Goal: Ask a question: Seek information or help from site administrators or community

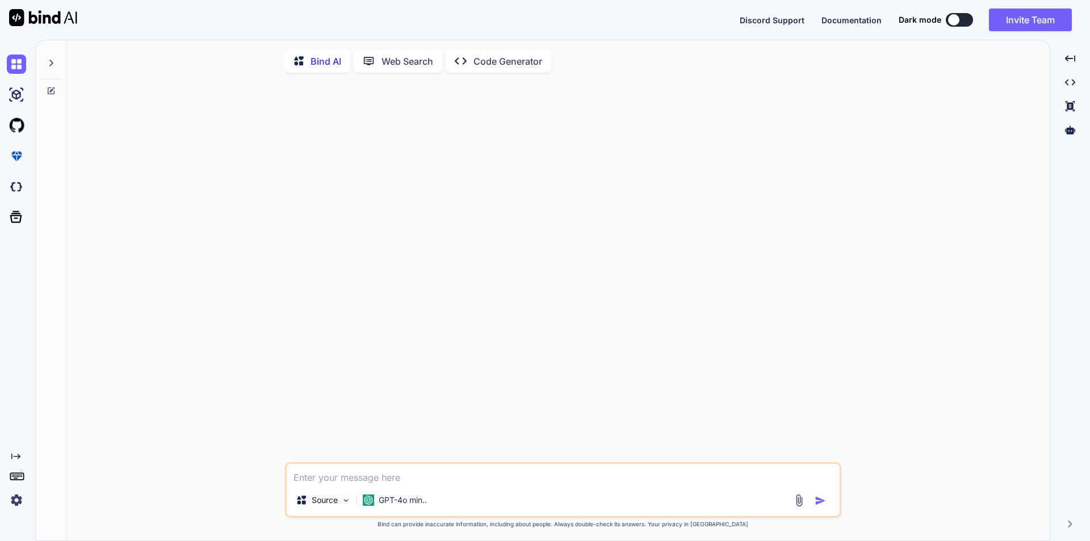
type textarea "x"
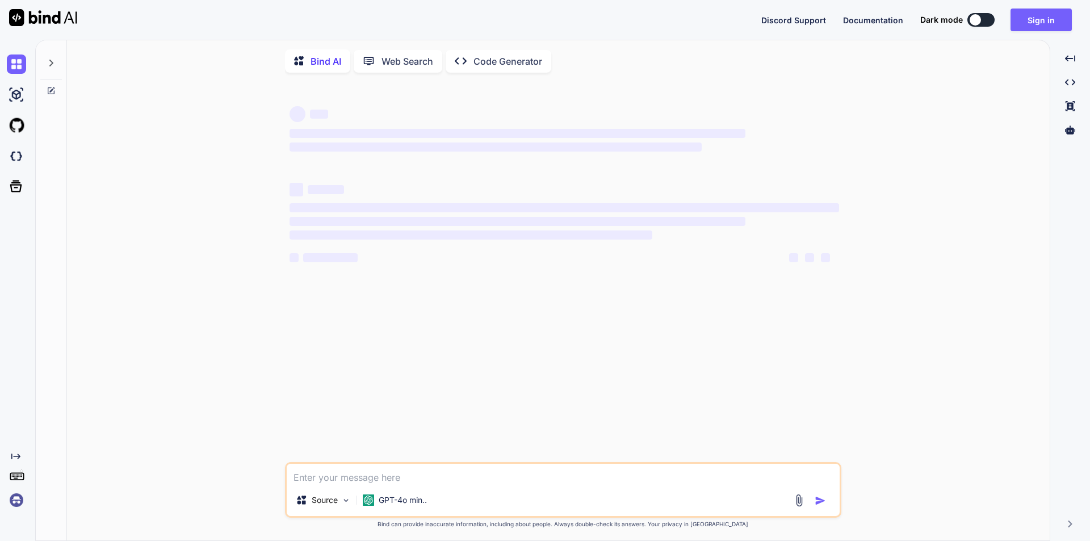
type textarea "x"
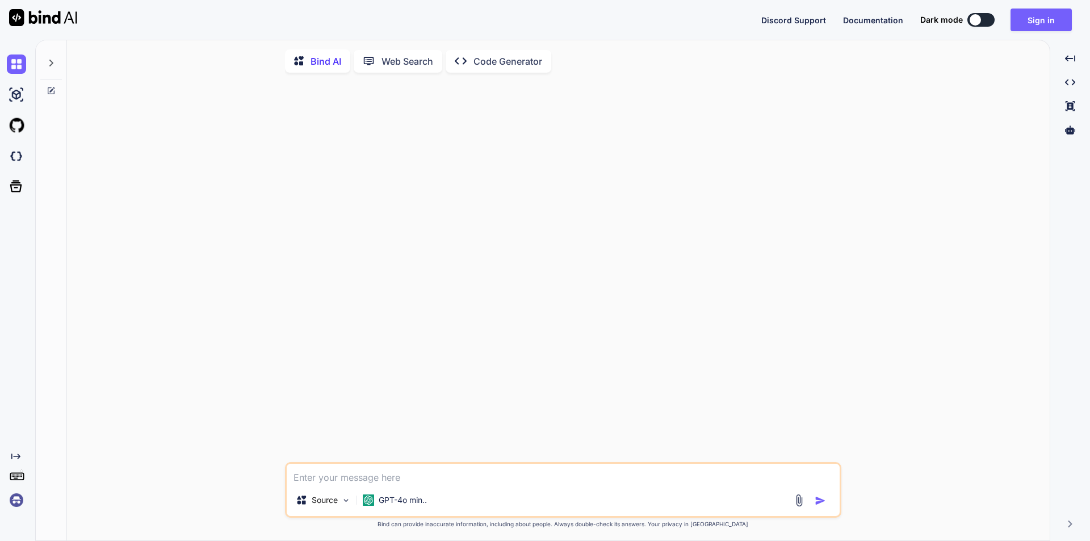
type textarea "x"
paste textarea "How to raise promotion application?"
type textarea "How to raise promotion application?"
type textarea "x"
type textarea "How to raise promotion application?"
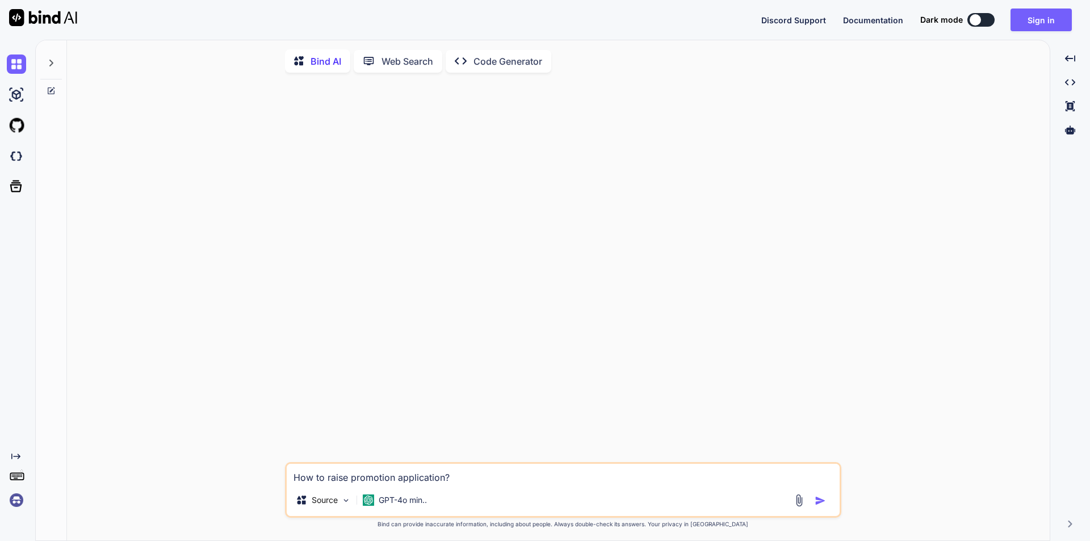
type textarea "x"
type textarea "How to raise promotion application? i"
type textarea "x"
type textarea "How to raise promotion application? in"
type textarea "x"
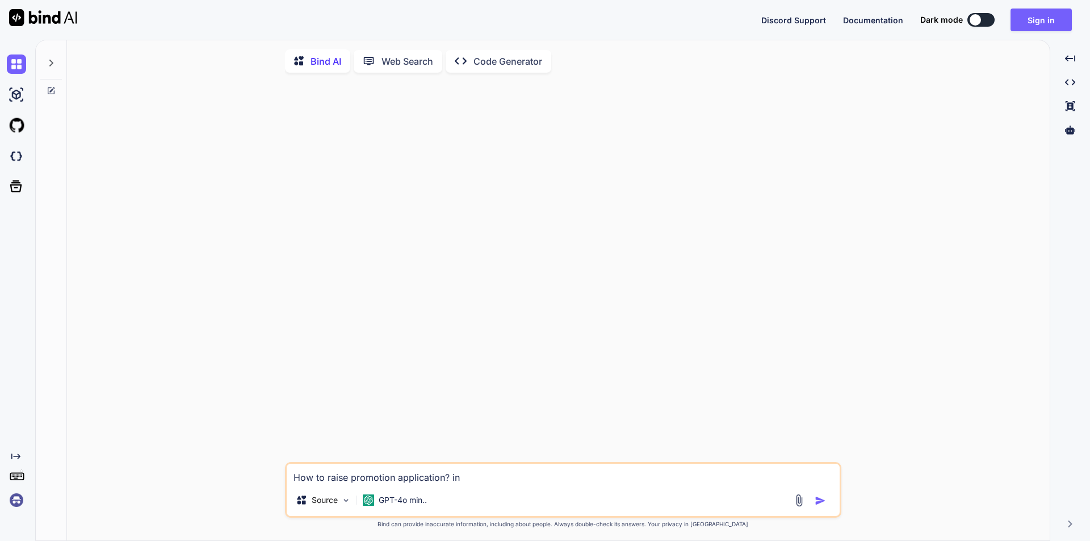
type textarea "How to raise promotion application? in"
type textarea "x"
type textarea "How to raise promotion application? in m"
type textarea "x"
type textarea "How to raise promotion application? in mc"
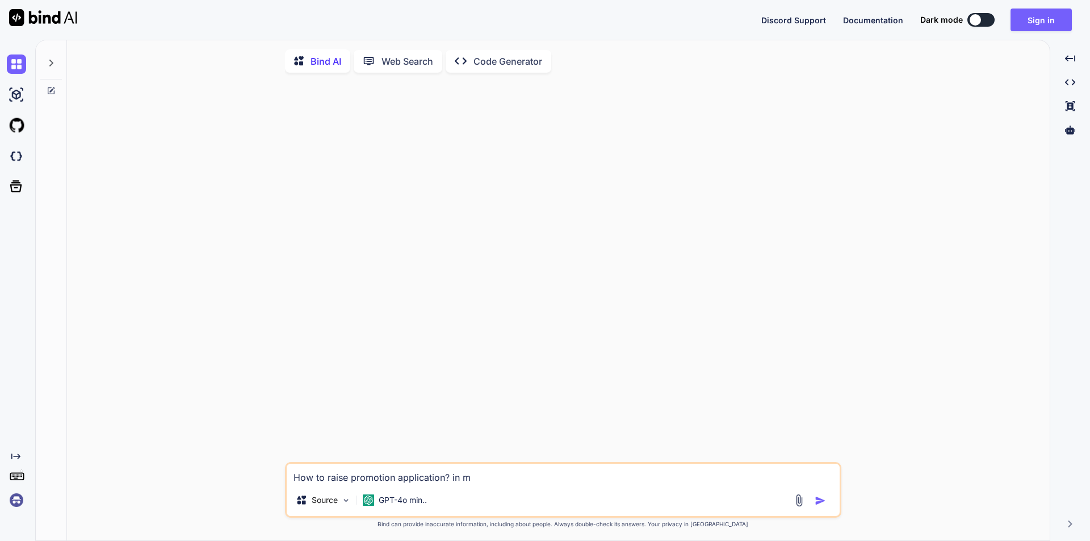
type textarea "x"
type textarea "How to raise promotion application? in mcq"
type textarea "x"
type textarea "How to raise promotion application? in mcq"
click at [819, 507] on div at bounding box center [811, 500] width 38 height 13
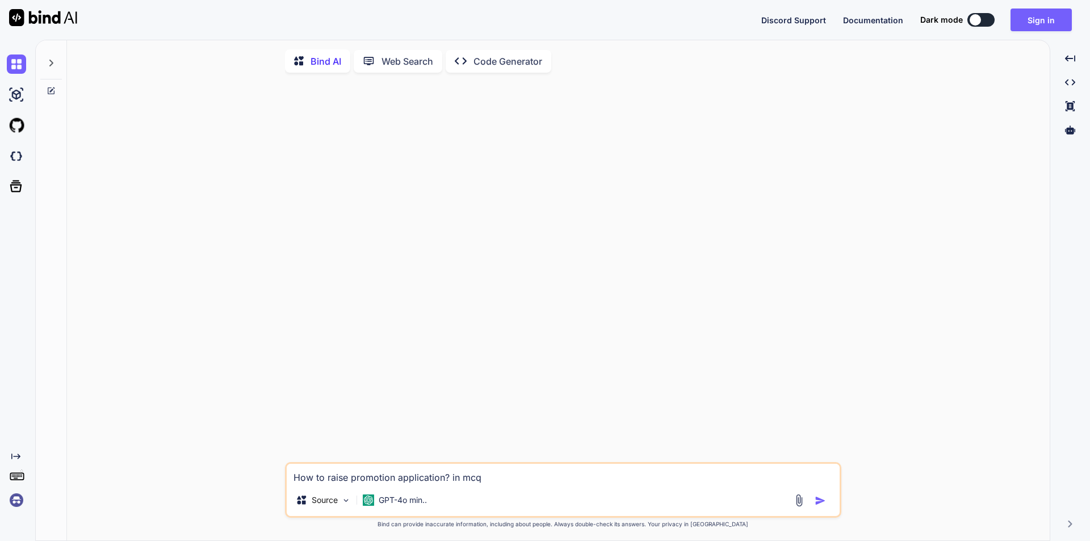
click at [818, 503] on img "button" at bounding box center [819, 500] width 11 height 11
type textarea "x"
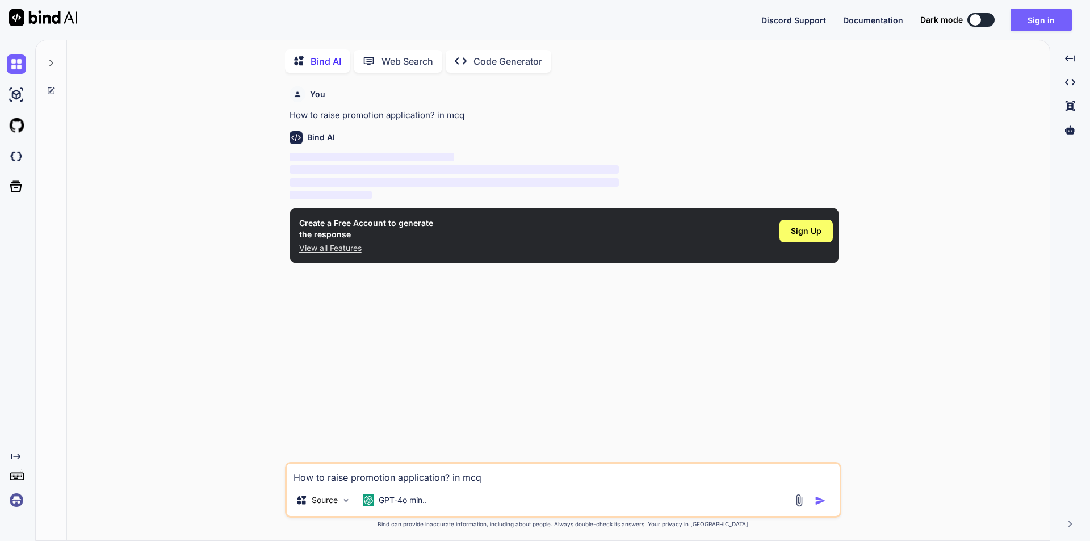
scroll to position [5, 0]
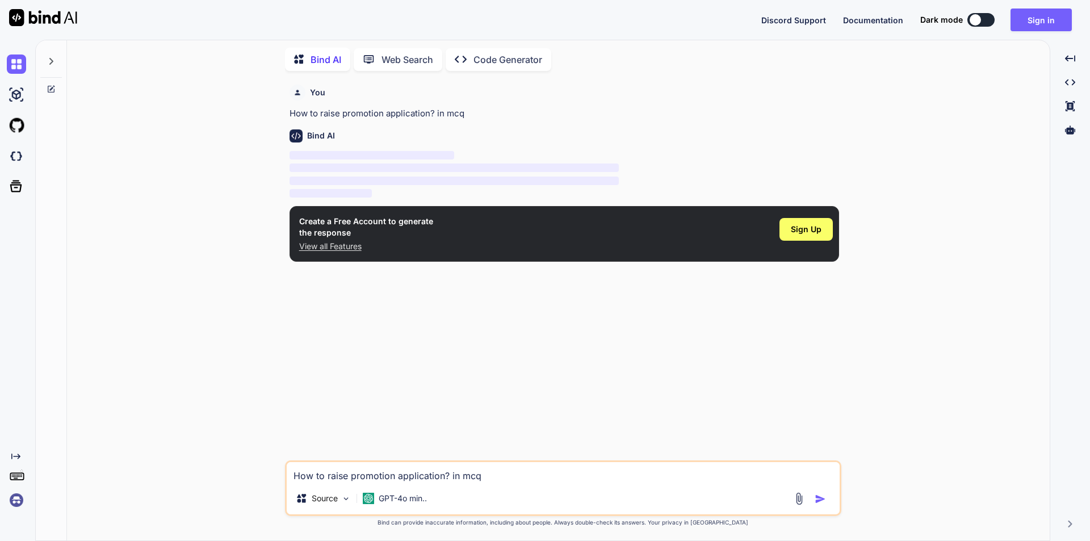
click at [11, 499] on img at bounding box center [16, 499] width 19 height 19
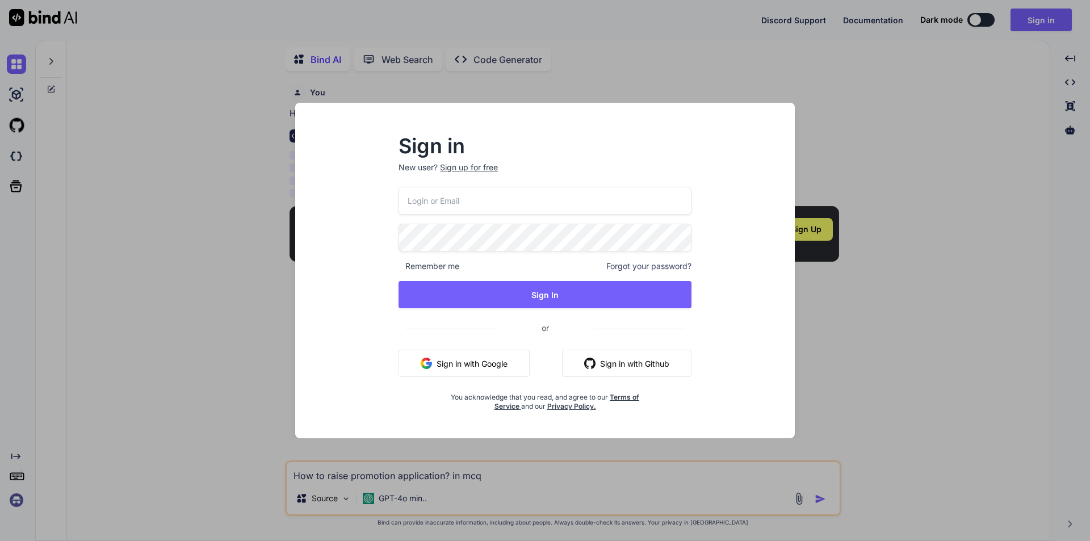
click at [484, 207] on input "email" at bounding box center [544, 201] width 293 height 28
type input "[EMAIL_ADDRESS][DOMAIN_NAME]"
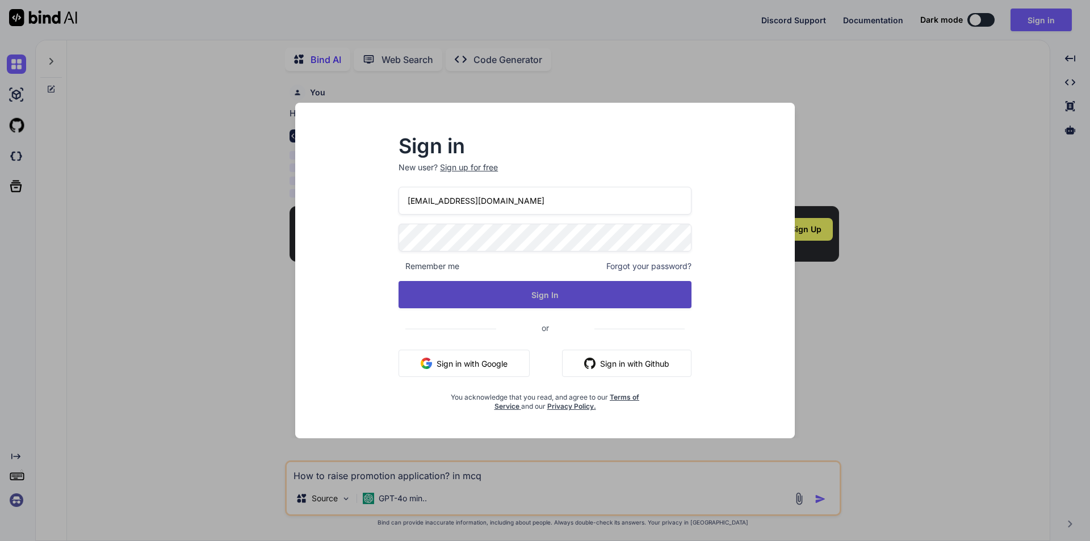
click at [487, 297] on button "Sign In" at bounding box center [544, 294] width 293 height 27
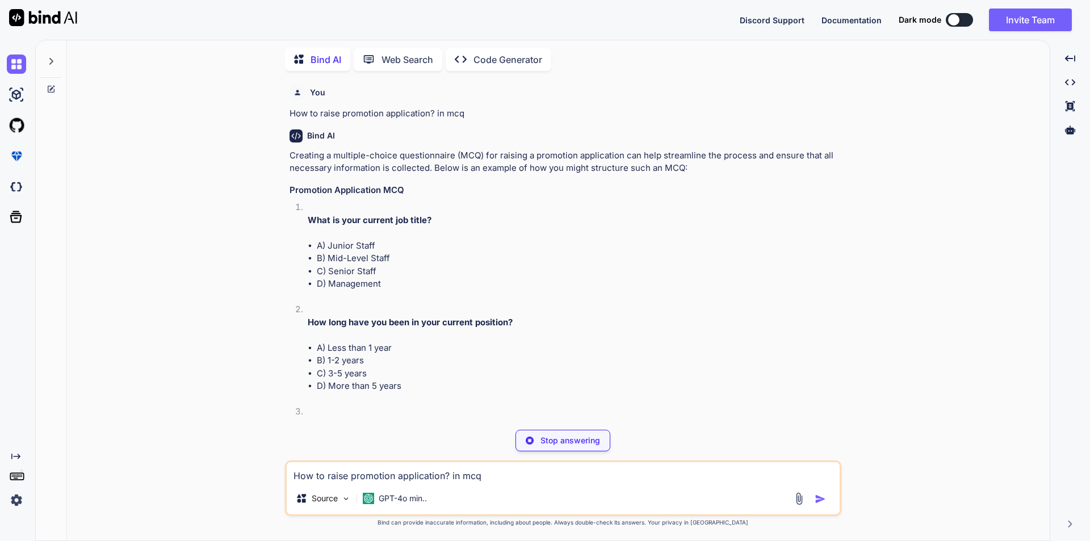
type textarea "x"
